Goal: Task Accomplishment & Management: Complete application form

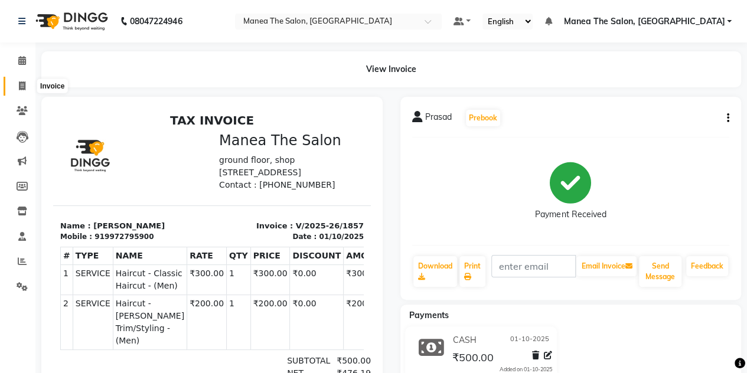
click at [21, 87] on icon at bounding box center [22, 86] width 6 height 9
select select "service"
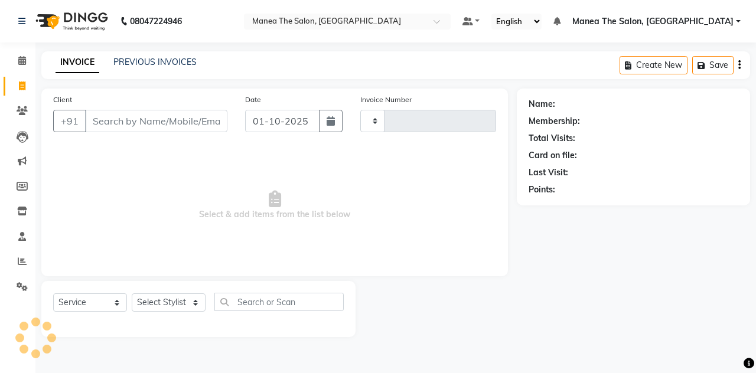
type input "1858"
select select "7688"
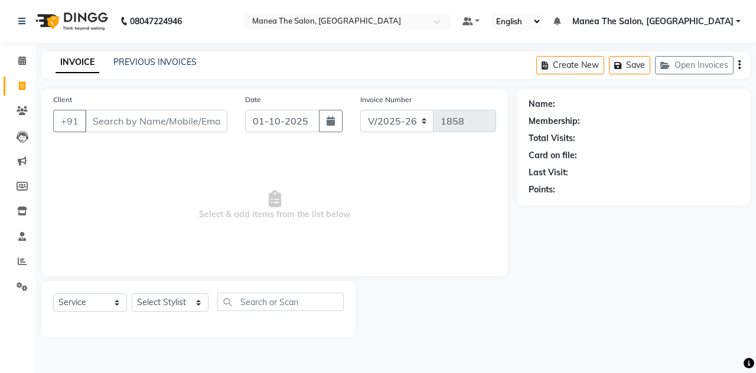
click at [104, 123] on input "Client" at bounding box center [156, 121] width 142 height 22
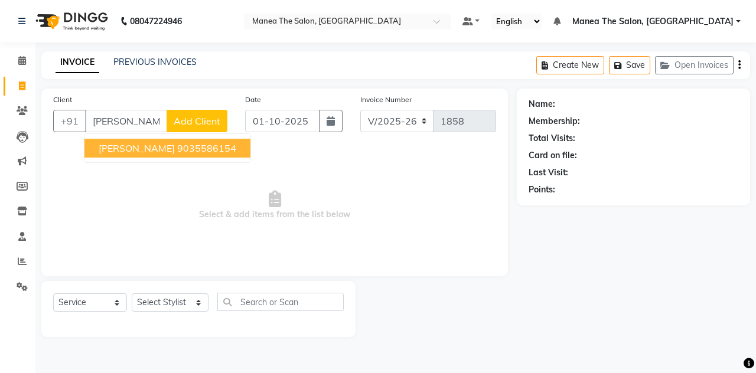
click at [119, 146] on span "Paresh" at bounding box center [137, 148] width 76 height 12
type input "9035586154"
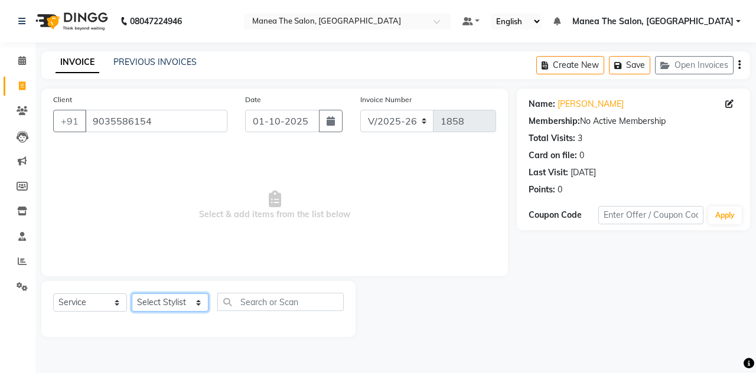
drag, startPoint x: 165, startPoint y: 302, endPoint x: 165, endPoint y: 213, distance: 89.2
click at [165, 213] on div "Client +91 9035586154 Date 01-10-2025 Invoice Number V/2025 V/2025-26 1858 Sele…" at bounding box center [274, 213] width 484 height 249
select select "68363"
click at [132, 294] on select "Select Stylist aalam mahfuz aashu ayesha Manea The Salon, Belagavi usman zaid" at bounding box center [170, 303] width 77 height 18
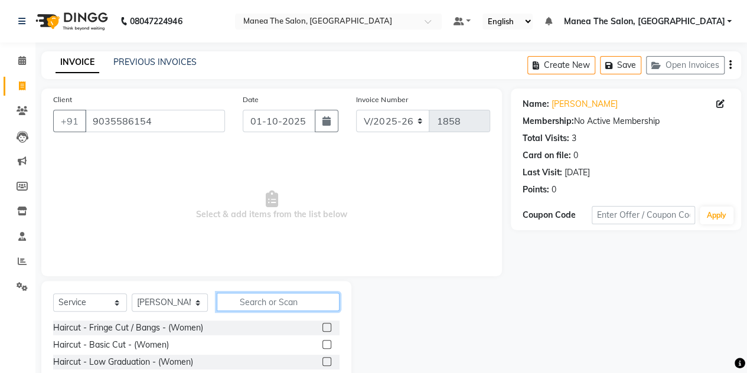
click at [241, 304] on input "text" at bounding box center [278, 302] width 123 height 18
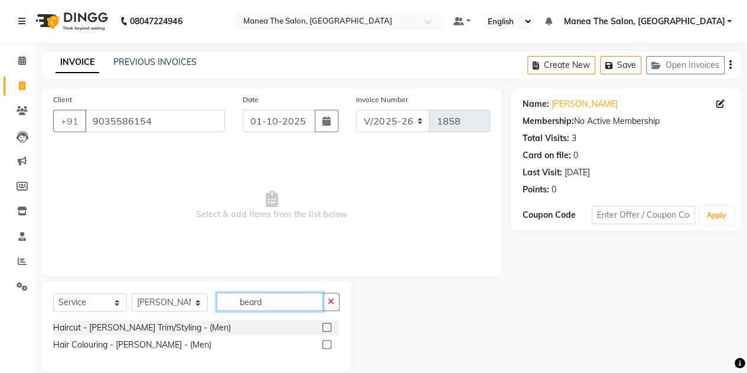
type input "beard"
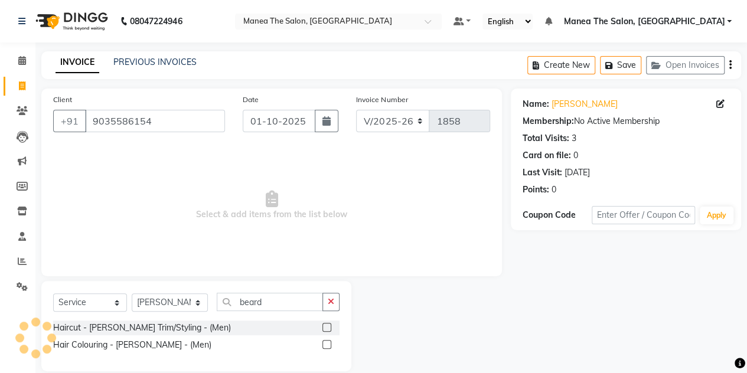
click at [328, 330] on label at bounding box center [327, 327] width 9 height 9
click at [328, 330] on input "checkbox" at bounding box center [327, 328] width 8 height 8
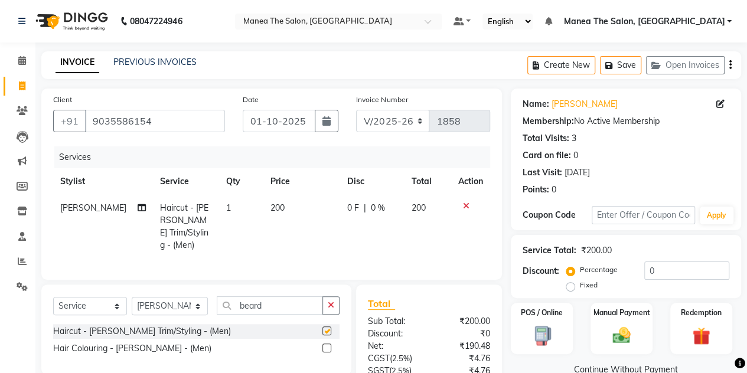
checkbox input "false"
click at [605, 321] on div "Manual Payment" at bounding box center [622, 329] width 64 height 54
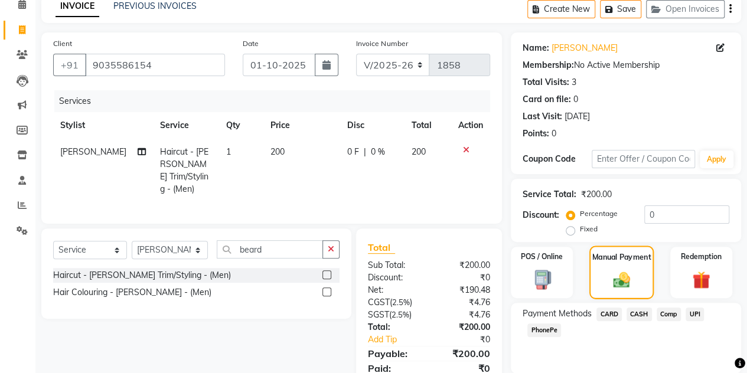
scroll to position [58, 0]
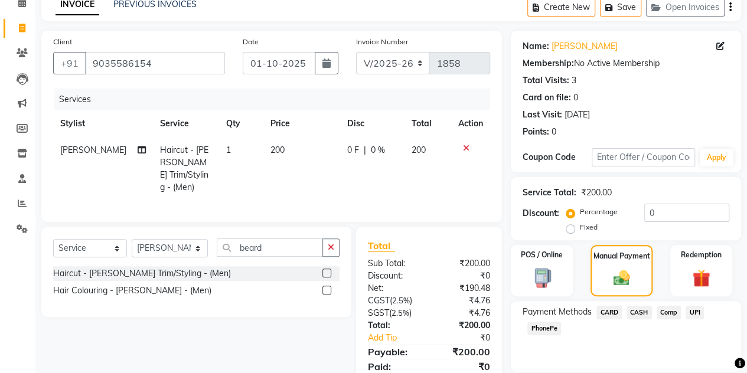
click at [633, 311] on span "CASH" at bounding box center [639, 313] width 25 height 14
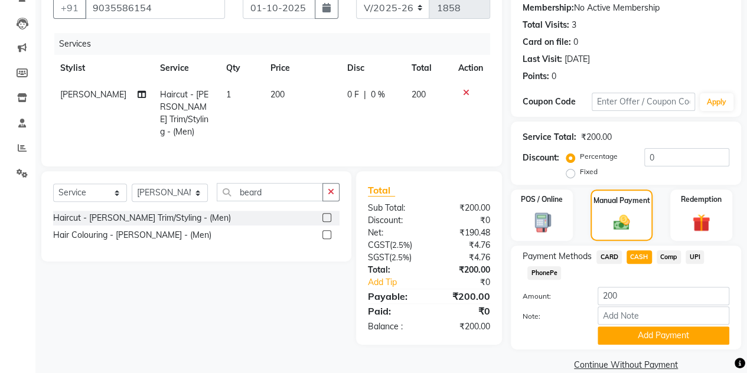
scroll to position [116, 0]
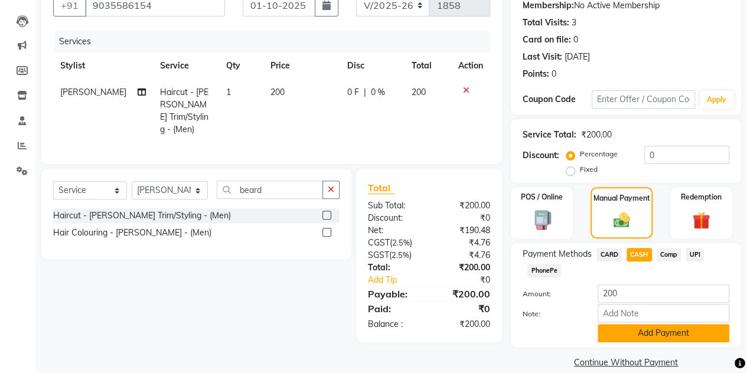
click at [625, 327] on button "Add Payment" at bounding box center [664, 333] width 132 height 18
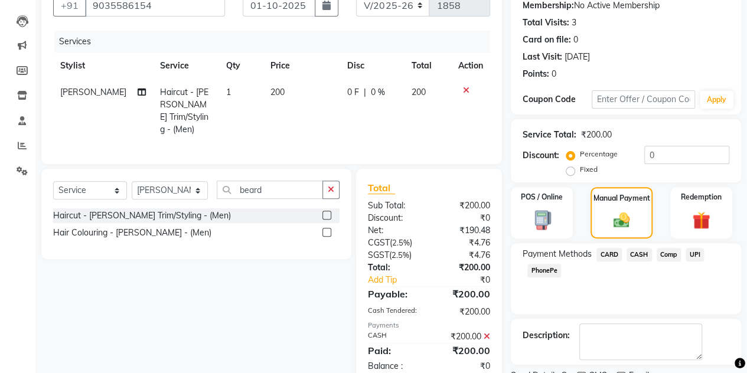
scroll to position [164, 0]
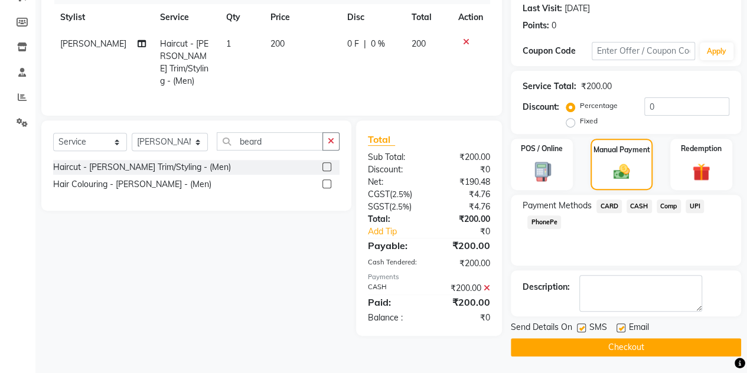
click at [614, 346] on button "Checkout" at bounding box center [626, 348] width 230 height 18
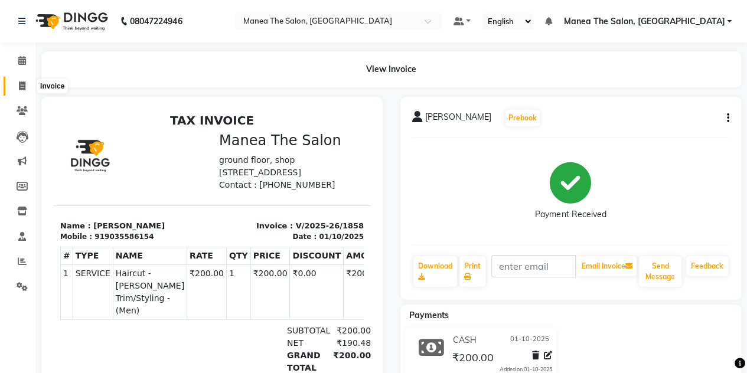
click at [17, 87] on span at bounding box center [22, 87] width 21 height 14
select select "service"
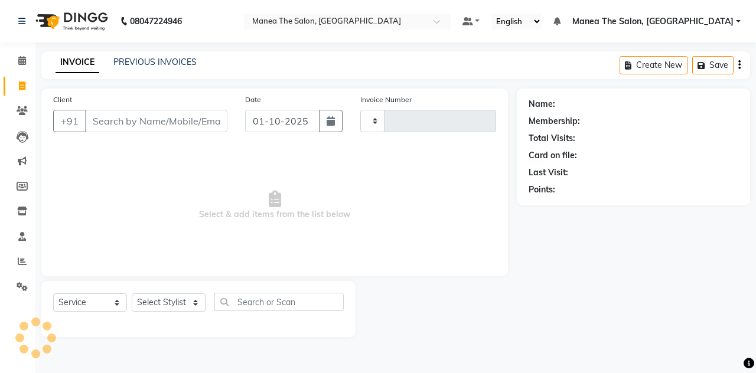
type input "1859"
select select "7688"
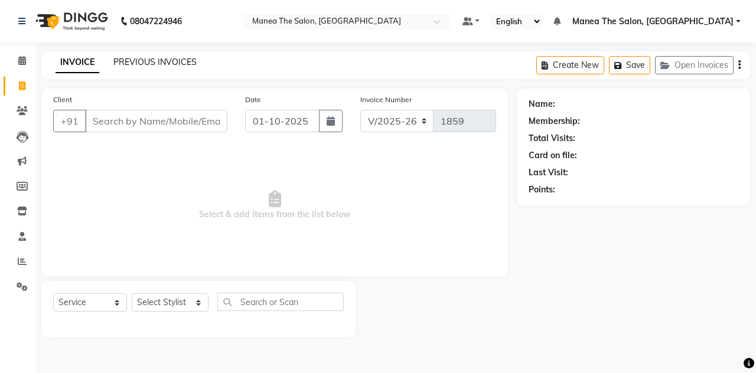
click at [132, 66] on link "PREVIOUS INVOICES" at bounding box center [154, 62] width 83 height 11
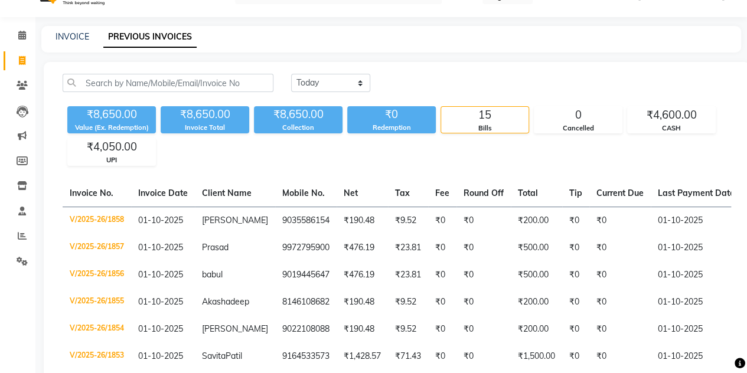
scroll to position [14, 0]
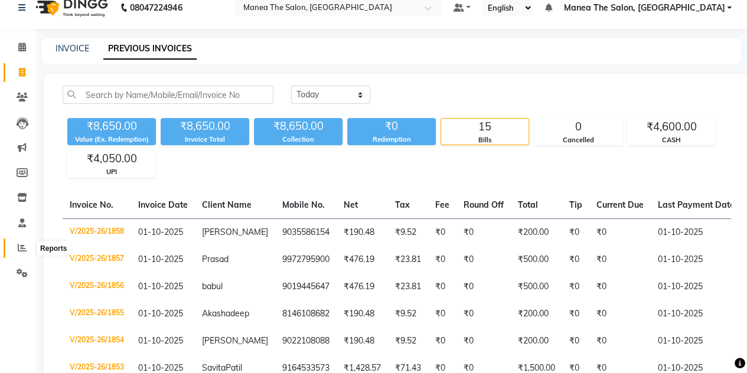
click at [30, 243] on span at bounding box center [22, 249] width 21 height 14
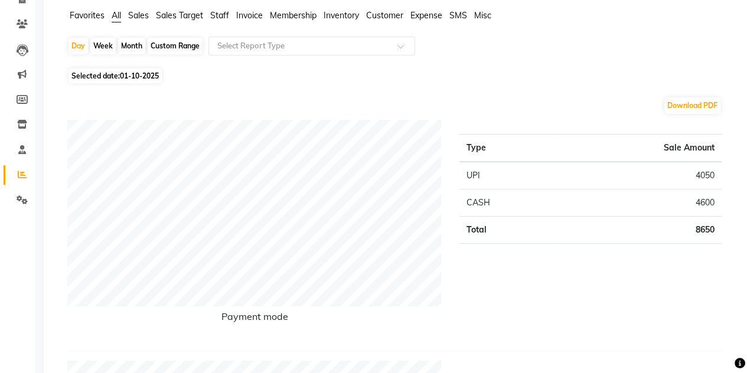
scroll to position [90, 0]
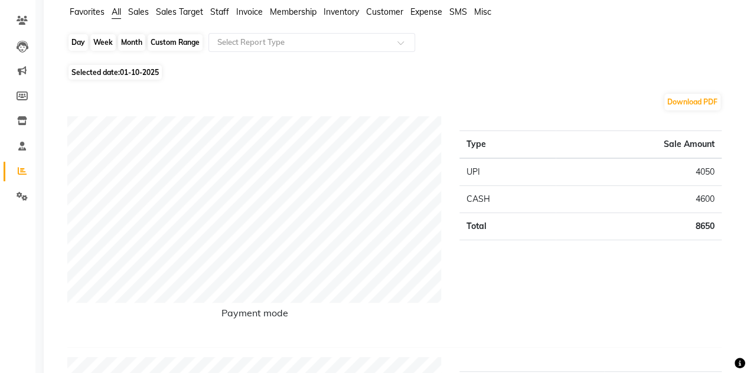
click at [73, 40] on div "Day" at bounding box center [78, 42] width 19 height 17
select select "10"
select select "2025"
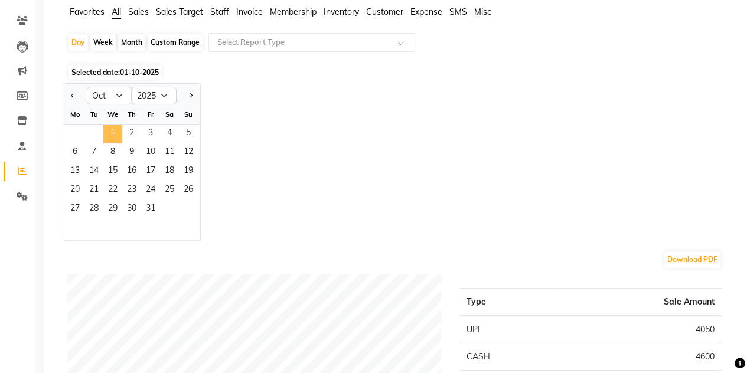
click at [115, 134] on span "1" at bounding box center [112, 134] width 19 height 19
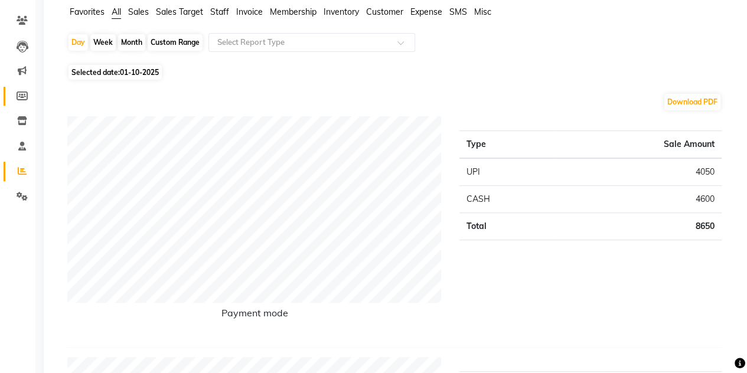
scroll to position [0, 0]
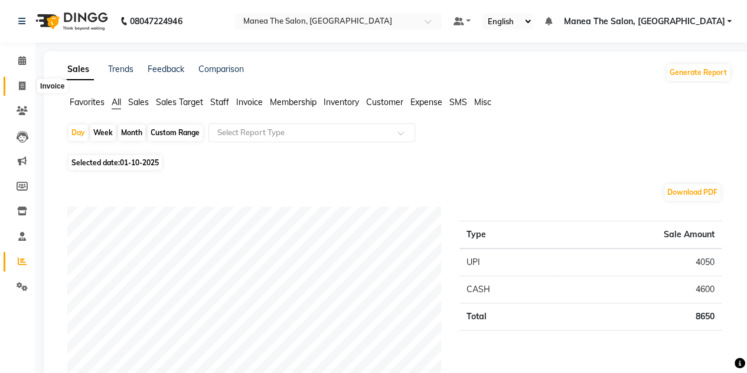
click at [20, 84] on icon at bounding box center [22, 86] width 6 height 9
select select "service"
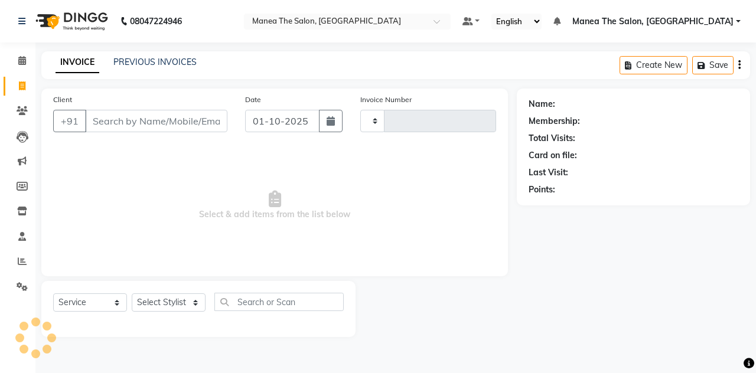
type input "1859"
select select "7688"
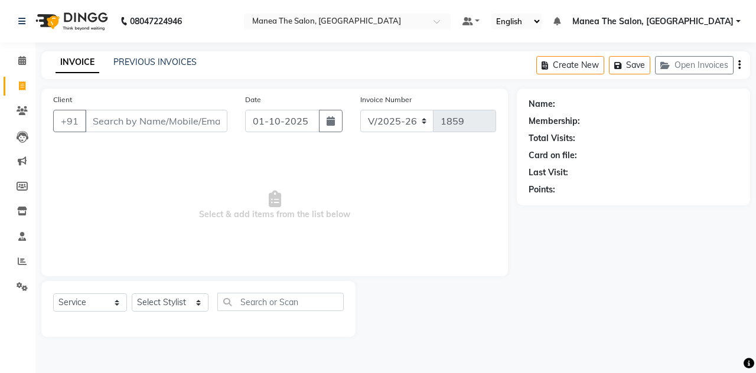
click at [120, 68] on div "PREVIOUS INVOICES" at bounding box center [154, 62] width 83 height 12
click at [135, 68] on div "PREVIOUS INVOICES" at bounding box center [154, 62] width 83 height 12
click at [136, 62] on link "PREVIOUS INVOICES" at bounding box center [154, 62] width 83 height 11
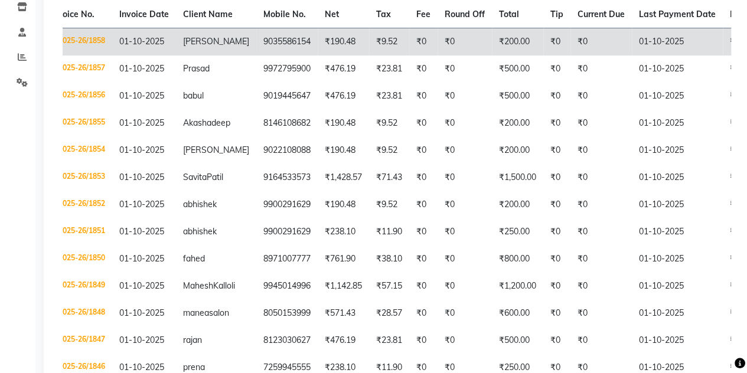
scroll to position [360, 0]
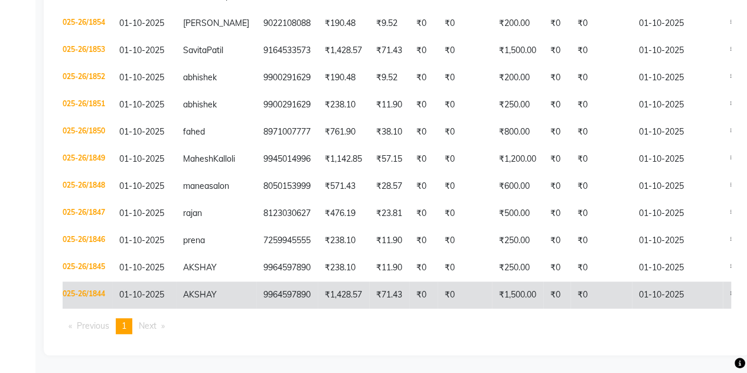
click at [261, 282] on td "9964597890" at bounding box center [286, 295] width 61 height 27
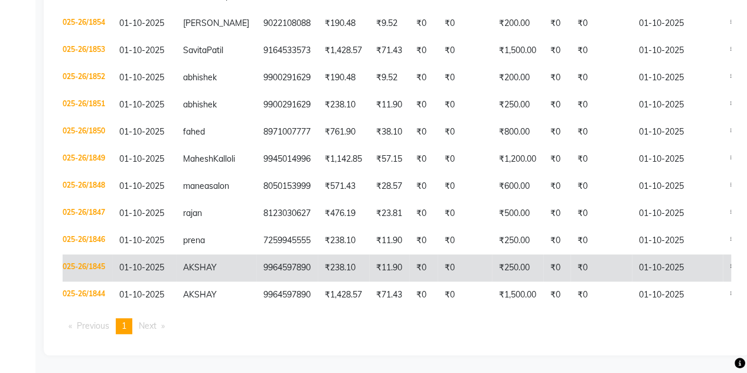
click at [318, 255] on td "₹238.10" at bounding box center [343, 268] width 51 height 27
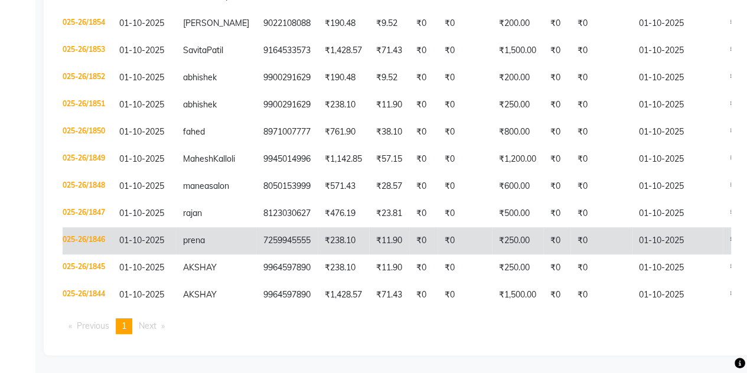
click at [222, 227] on td "prena" at bounding box center [216, 240] width 80 height 27
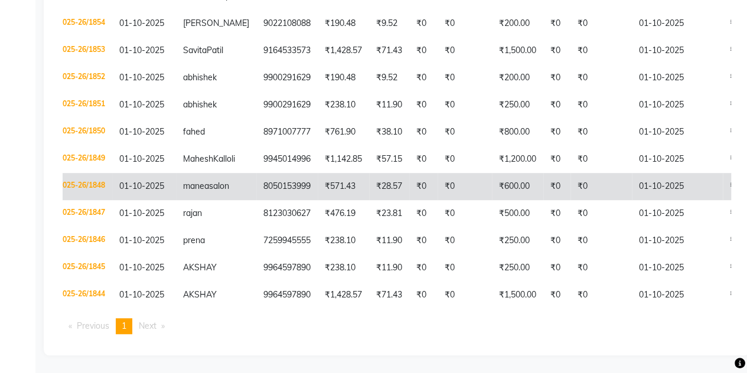
click at [341, 183] on td "₹571.43" at bounding box center [343, 186] width 51 height 27
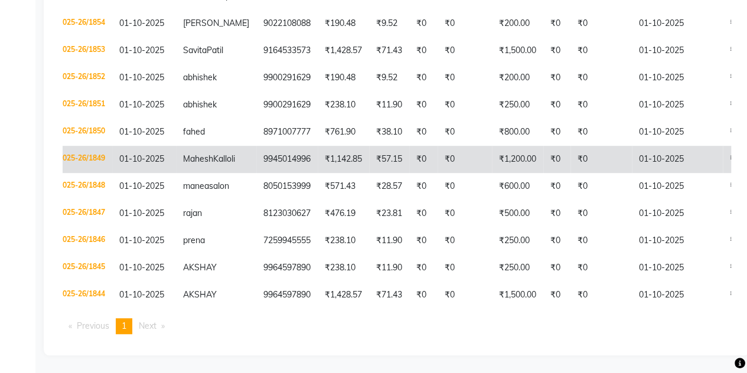
click at [198, 154] on span "Mahesh" at bounding box center [198, 159] width 30 height 11
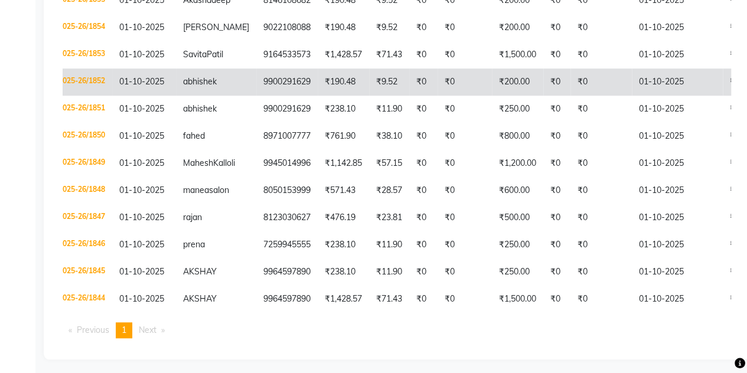
scroll to position [327, 0]
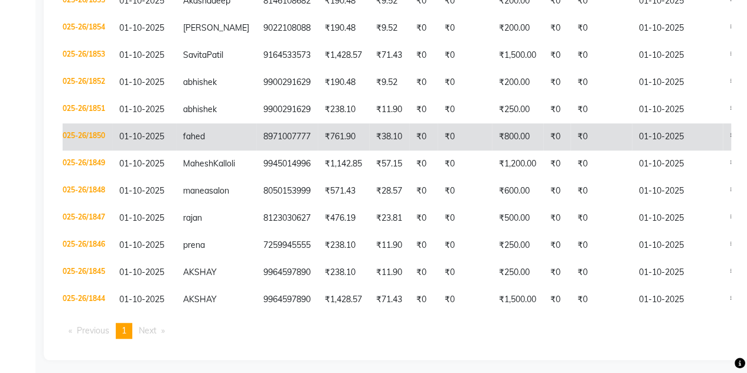
click at [256, 128] on td "8971007777" at bounding box center [286, 136] width 61 height 27
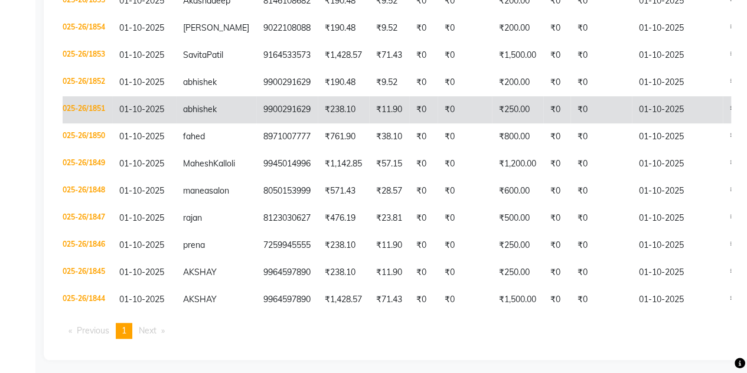
click at [232, 116] on td "abhishek" at bounding box center [216, 109] width 80 height 27
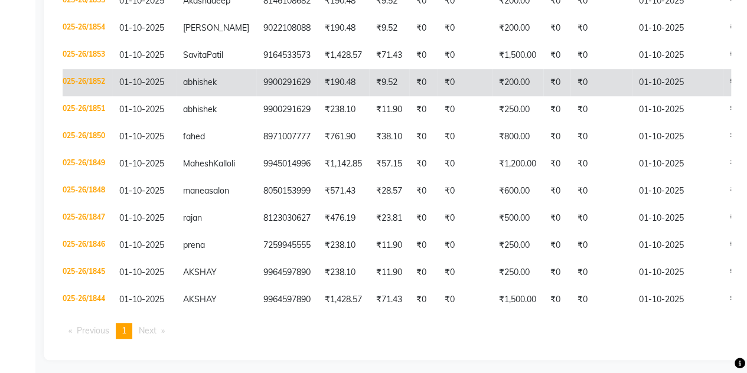
click at [318, 70] on td "₹190.48" at bounding box center [343, 82] width 51 height 27
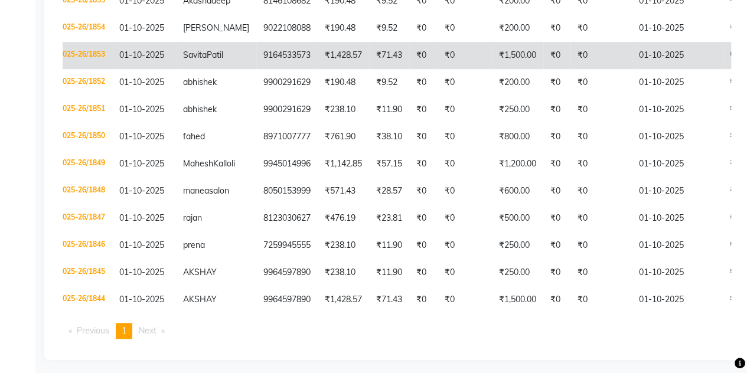
click at [256, 64] on td "9164533573" at bounding box center [286, 55] width 61 height 27
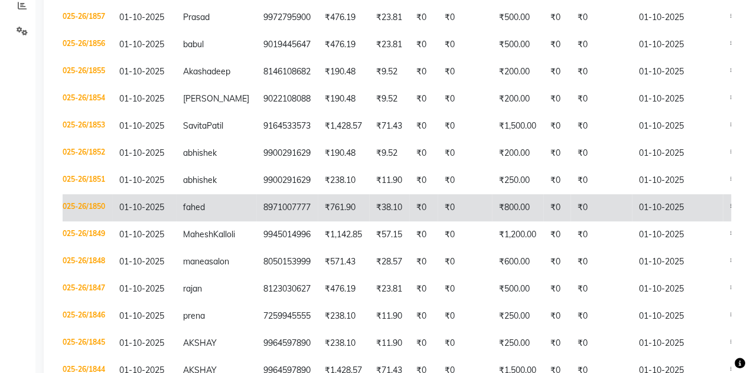
scroll to position [254, 0]
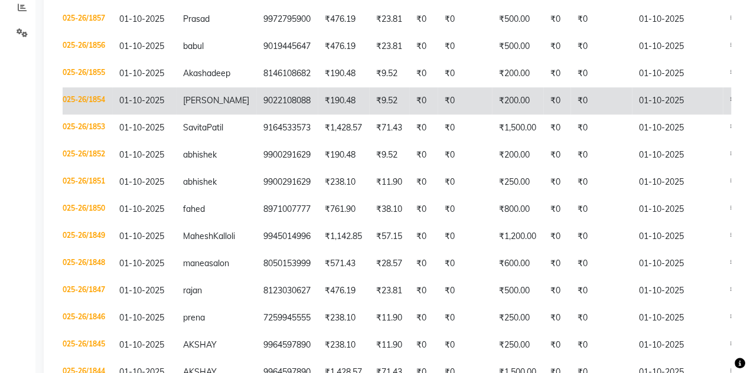
click at [318, 89] on td "₹190.48" at bounding box center [343, 100] width 51 height 27
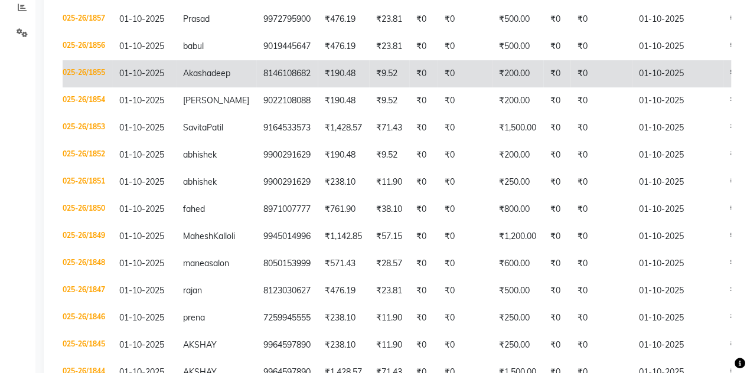
click at [193, 80] on td "Akashadeep" at bounding box center [216, 73] width 80 height 27
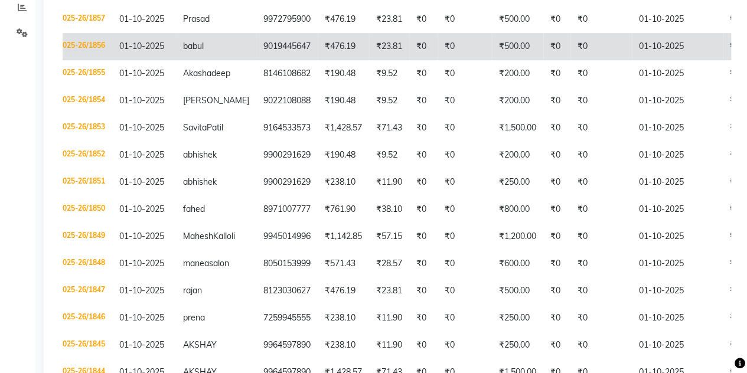
click at [151, 54] on td "01-10-2025" at bounding box center [144, 46] width 64 height 27
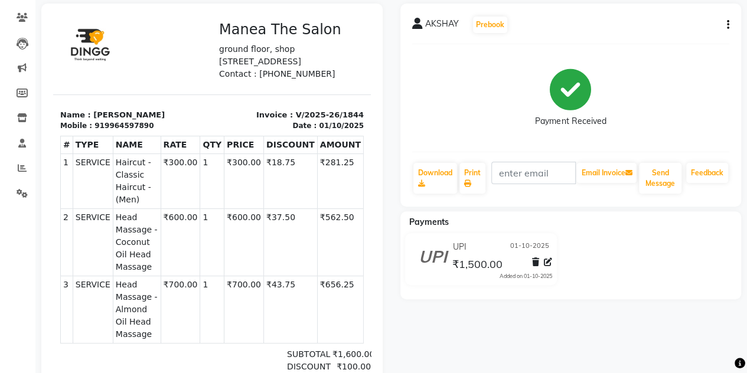
scroll to position [95, 0]
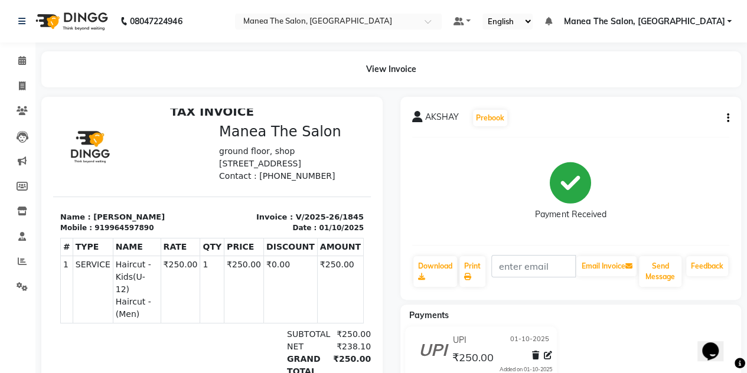
scroll to position [8, 0]
click at [28, 89] on span at bounding box center [22, 87] width 21 height 14
select select "7688"
select select "service"
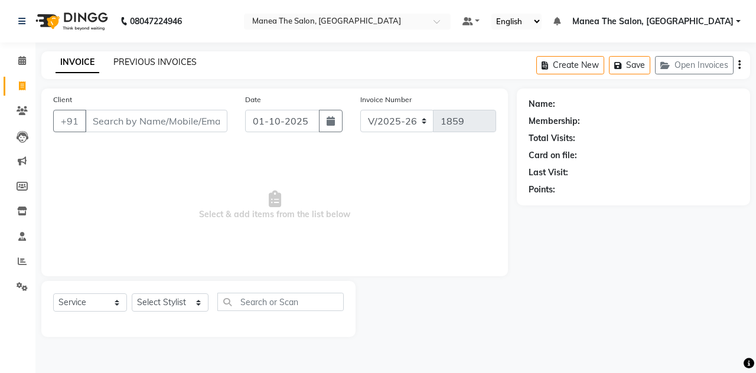
click at [136, 67] on link "PREVIOUS INVOICES" at bounding box center [154, 62] width 83 height 11
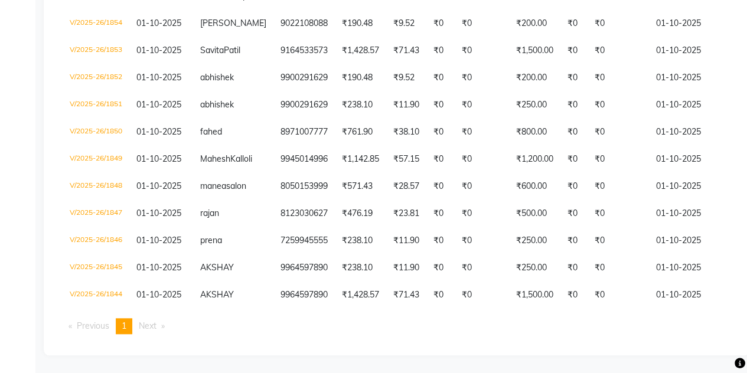
scroll to position [360, 0]
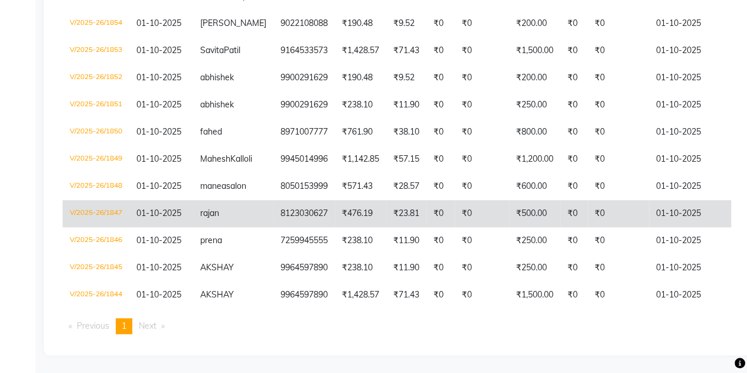
click at [191, 211] on td "01-10-2025" at bounding box center [161, 213] width 64 height 27
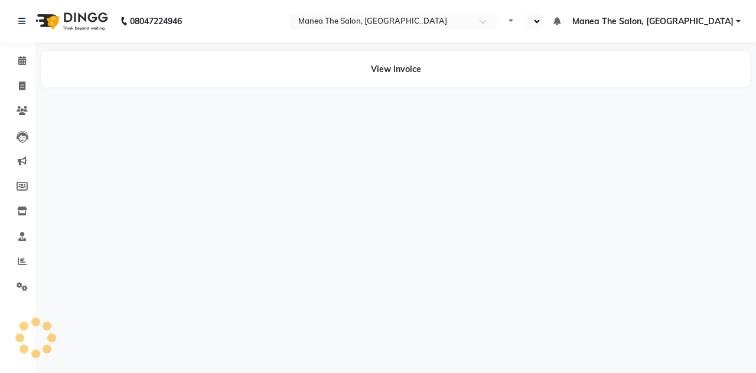
select select "en"
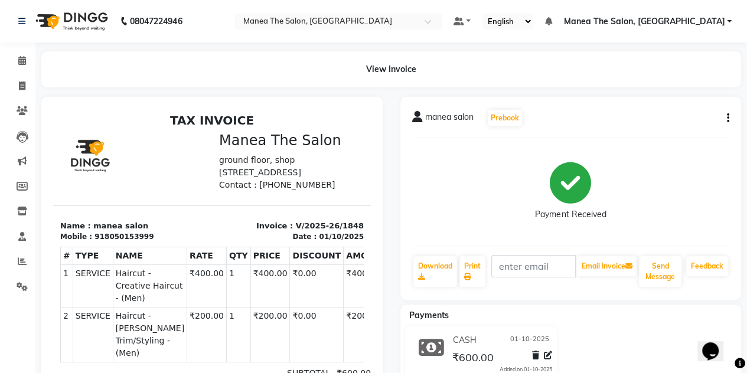
scroll to position [9, 0]
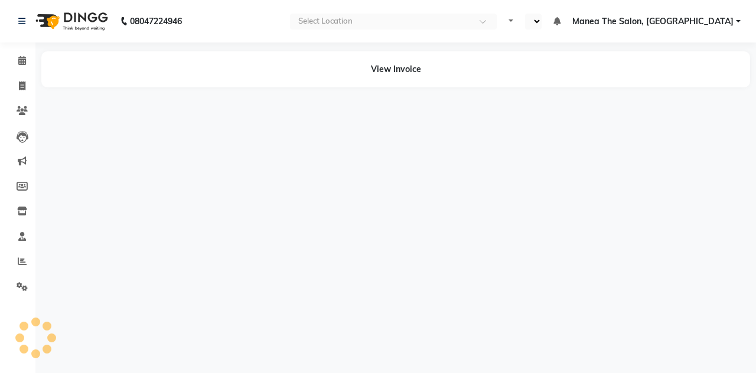
select select "en"
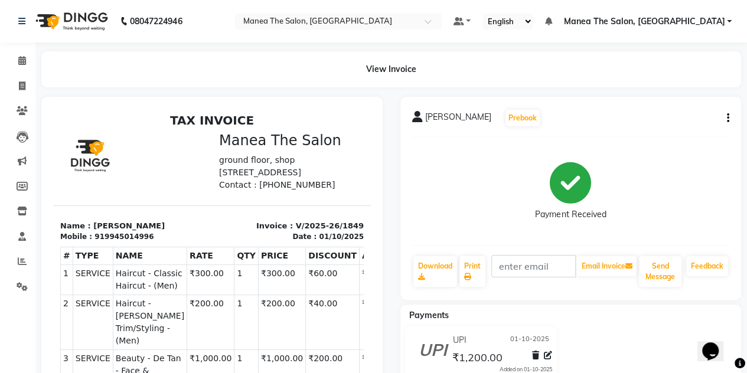
scroll to position [18, 0]
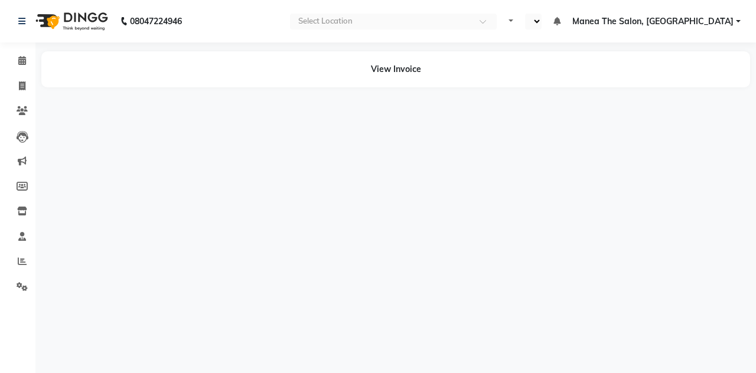
select select "en"
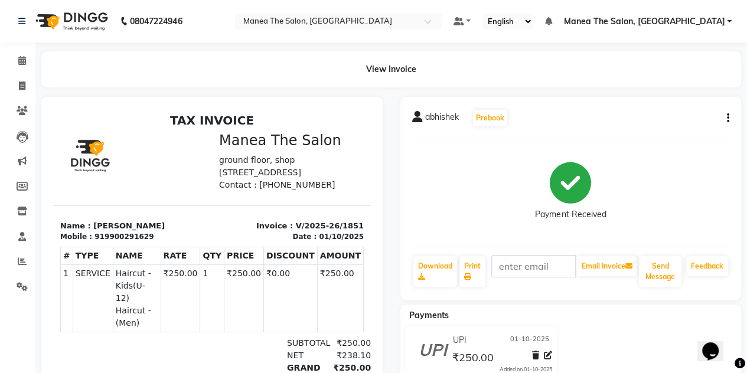
scroll to position [9, 0]
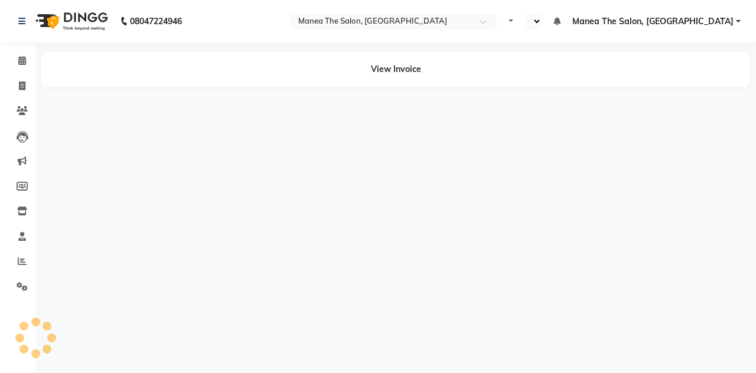
select select "en"
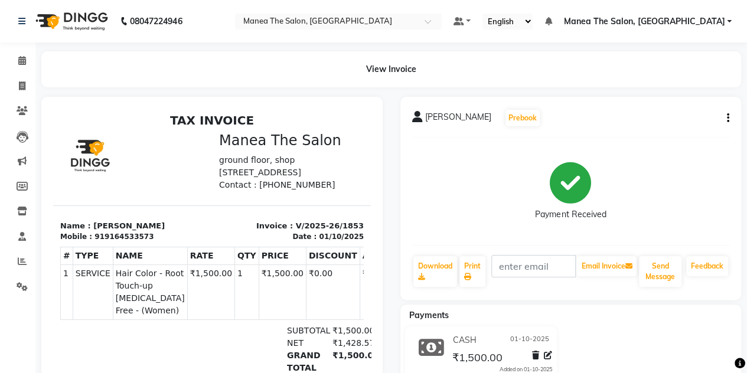
scroll to position [8, 0]
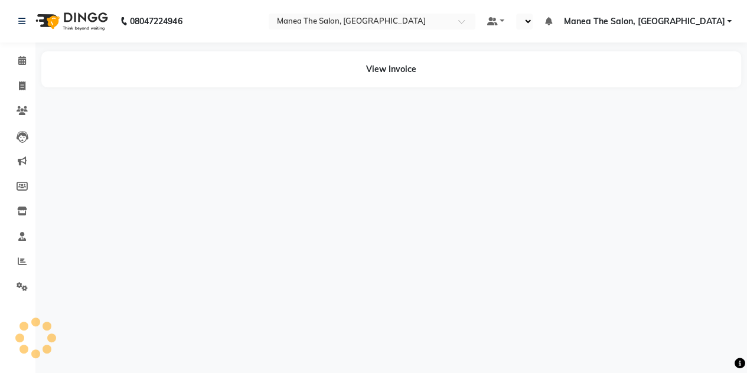
select select "en"
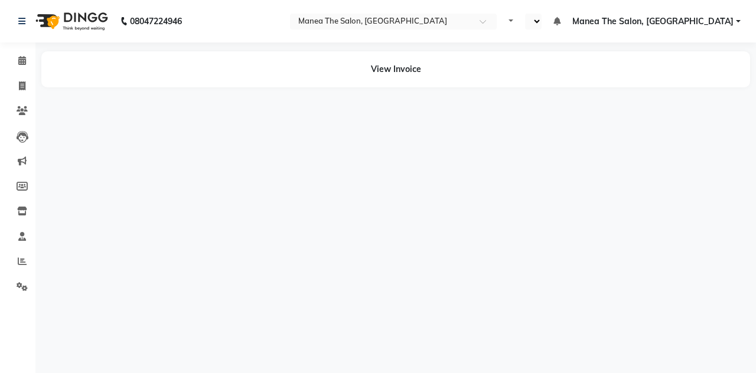
select select "en"
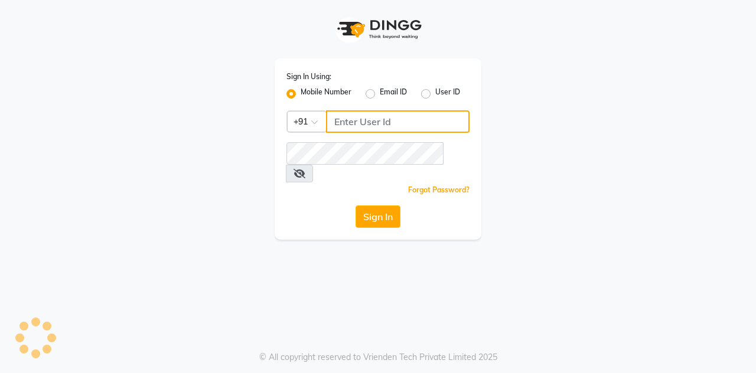
type input "7406301490"
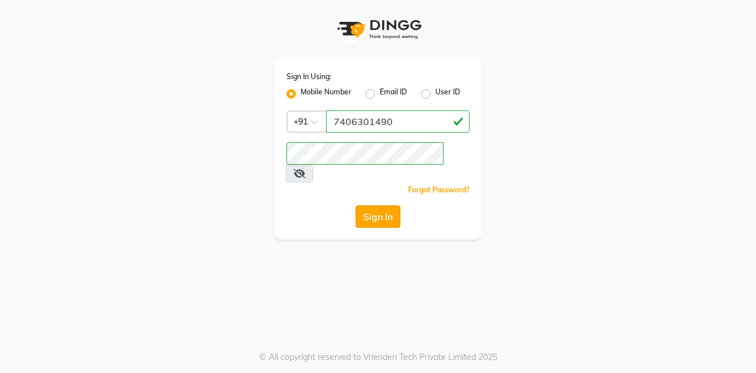
click at [373, 206] on button "Sign In" at bounding box center [378, 217] width 45 height 22
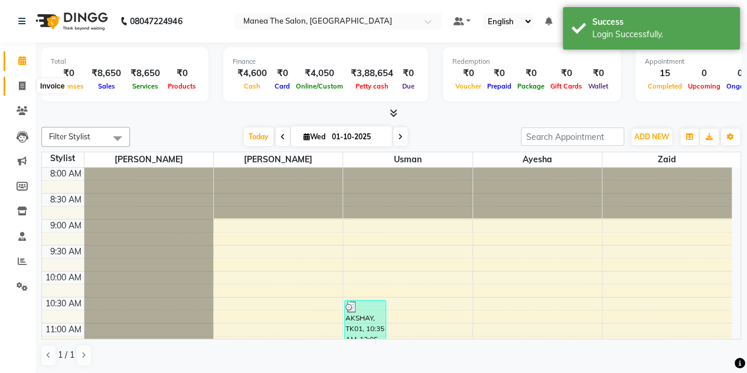
click at [27, 87] on span at bounding box center [22, 87] width 21 height 14
select select "7688"
select select "service"
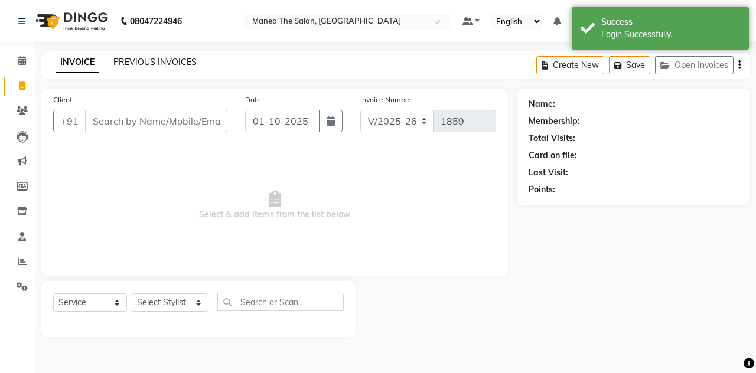
click at [144, 61] on link "PREVIOUS INVOICES" at bounding box center [154, 62] width 83 height 11
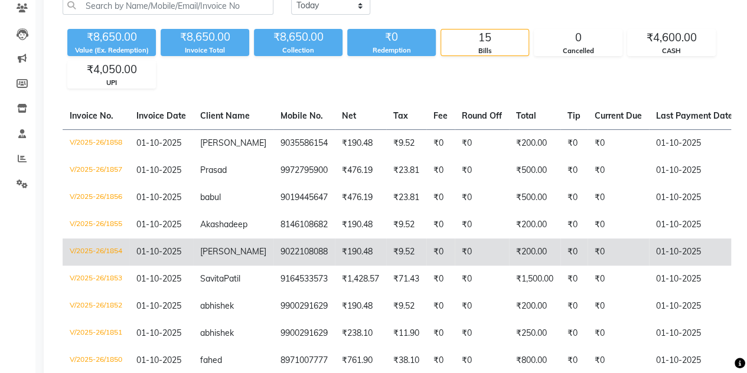
scroll to position [100, 0]
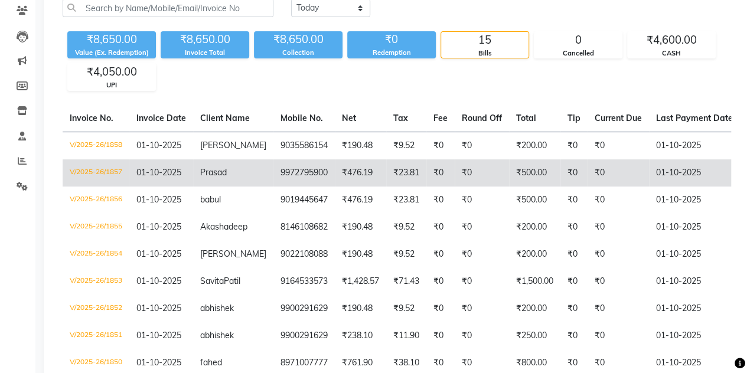
click at [188, 164] on td "01-10-2025" at bounding box center [161, 173] width 64 height 27
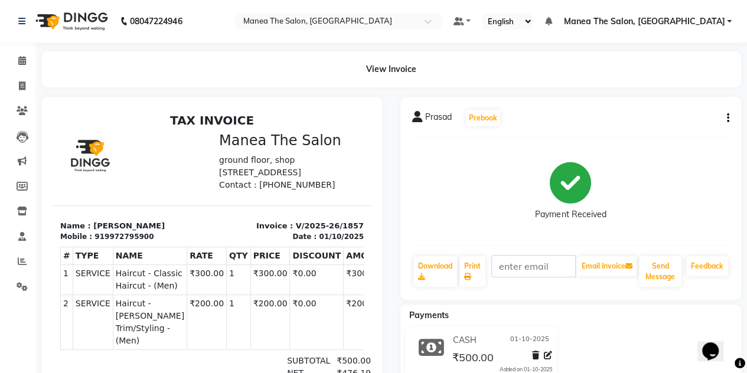
scroll to position [9, 0]
click at [26, 84] on span at bounding box center [22, 87] width 21 height 14
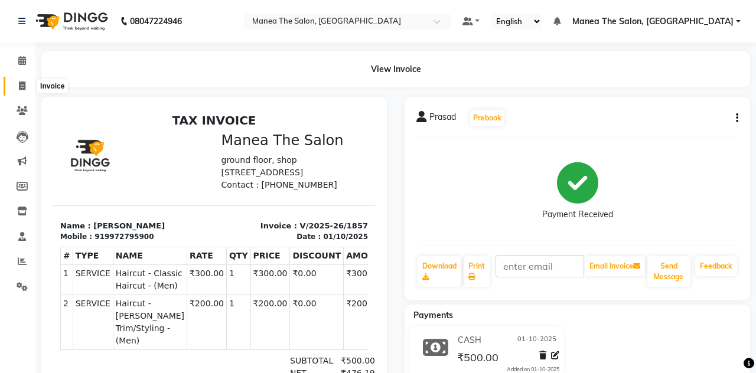
select select "7688"
select select "service"
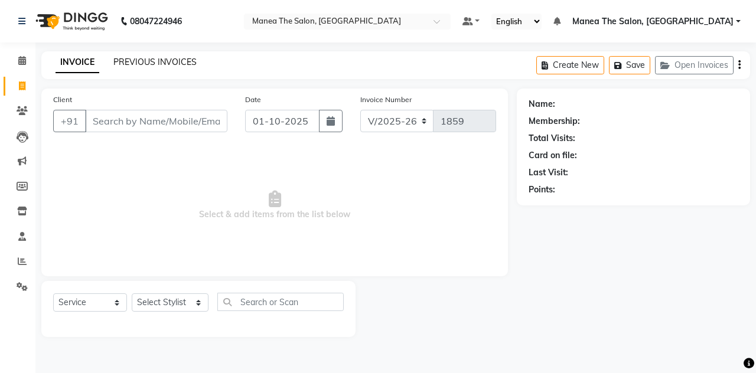
click at [145, 66] on link "PREVIOUS INVOICES" at bounding box center [154, 62] width 83 height 11
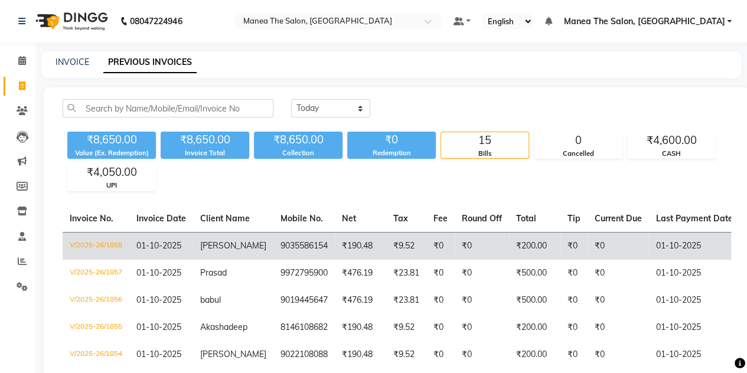
click at [274, 236] on td "9035586154" at bounding box center [304, 246] width 61 height 28
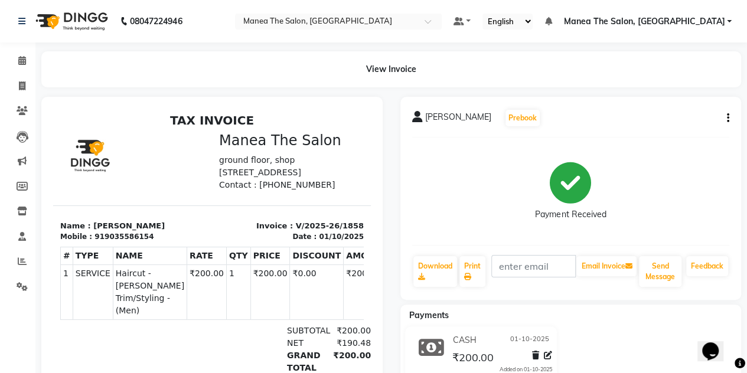
scroll to position [9, 0]
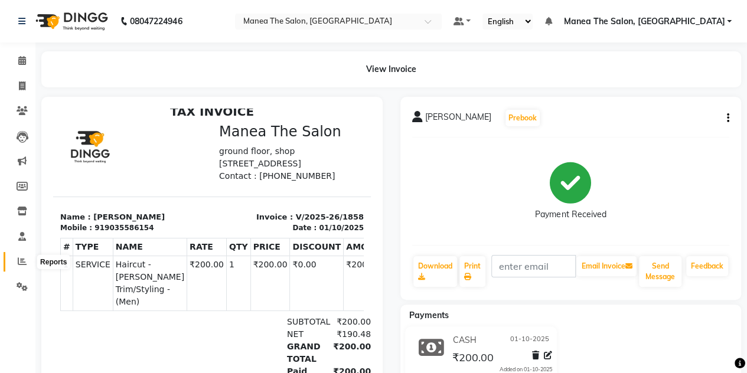
click at [25, 259] on icon at bounding box center [22, 261] width 9 height 9
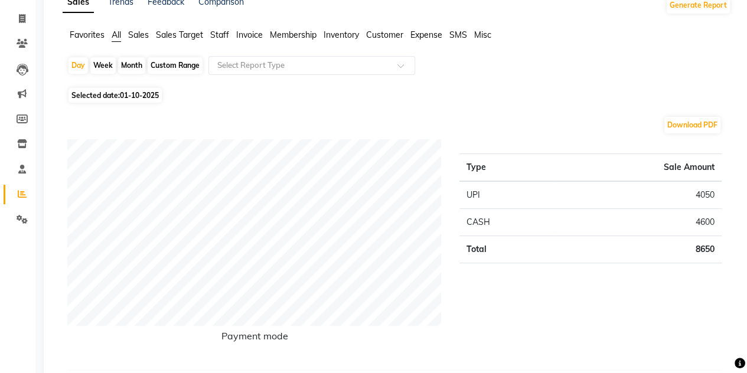
scroll to position [73, 0]
